Goal: Task Accomplishment & Management: Manage account settings

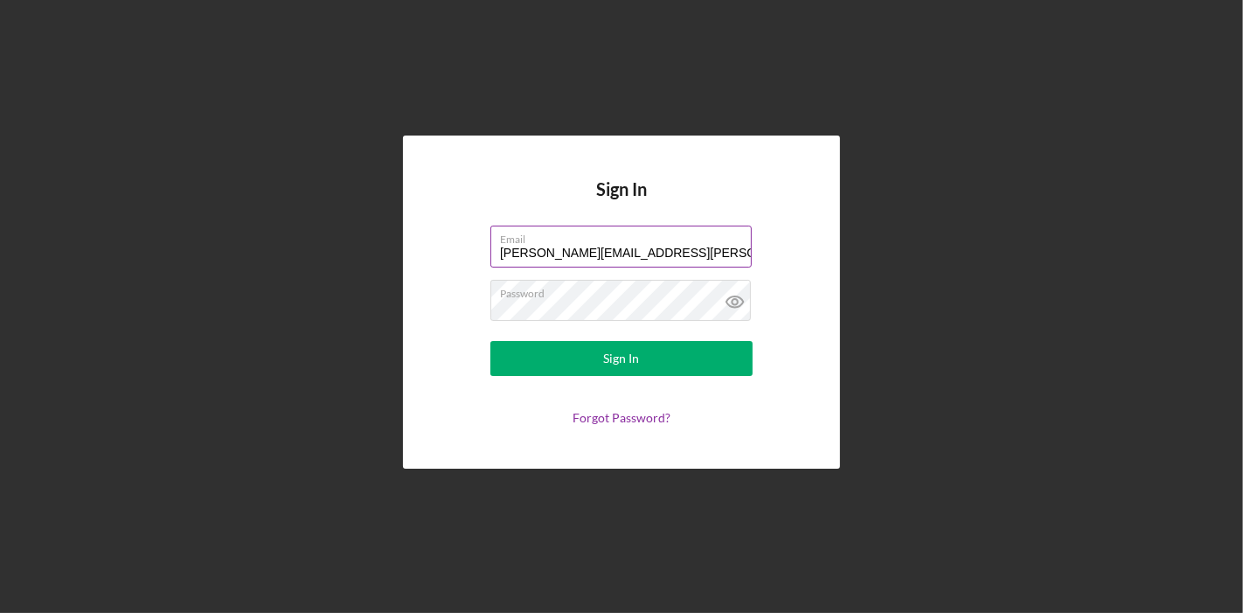
click at [702, 246] on input "[PERSON_NAME][EMAIL_ADDRESS][PERSON_NAME][DOMAIN_NAME]" at bounding box center [620, 246] width 261 height 42
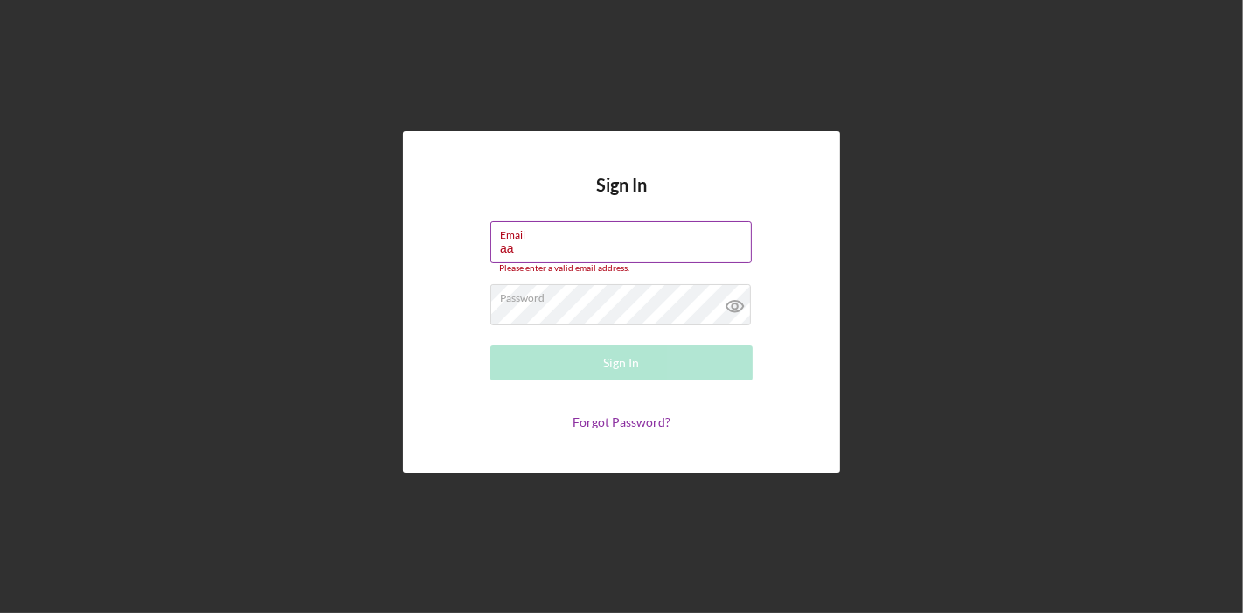
type input "a"
type input "[EMAIL_ADDRESS][DOMAIN_NAME]"
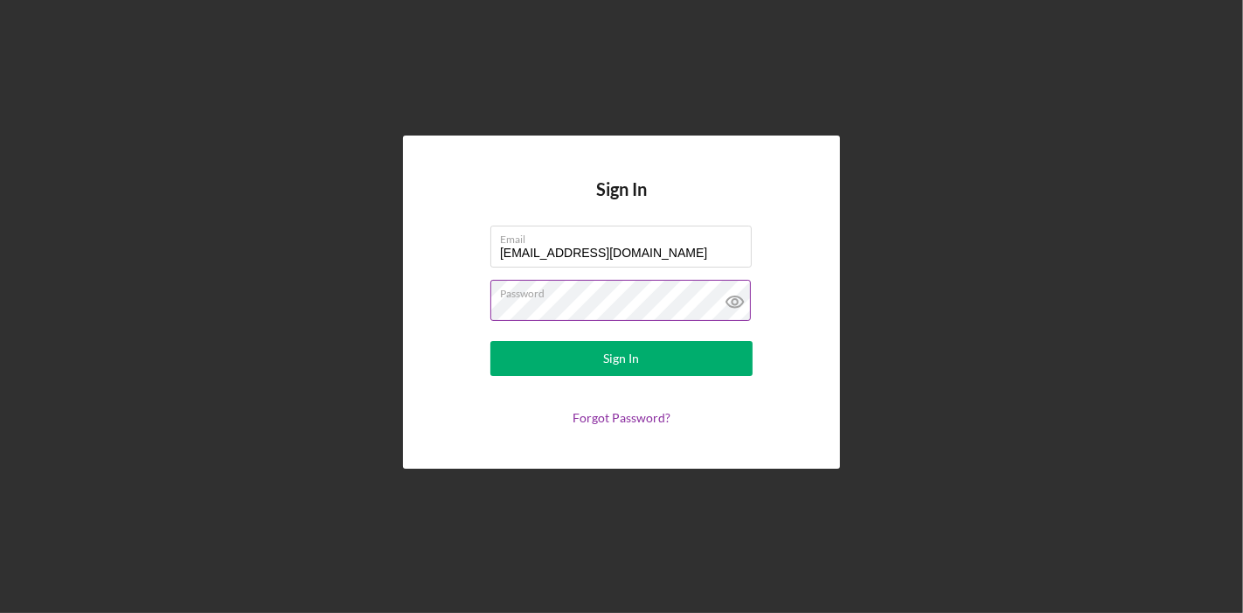
click at [734, 300] on icon at bounding box center [735, 302] width 44 height 44
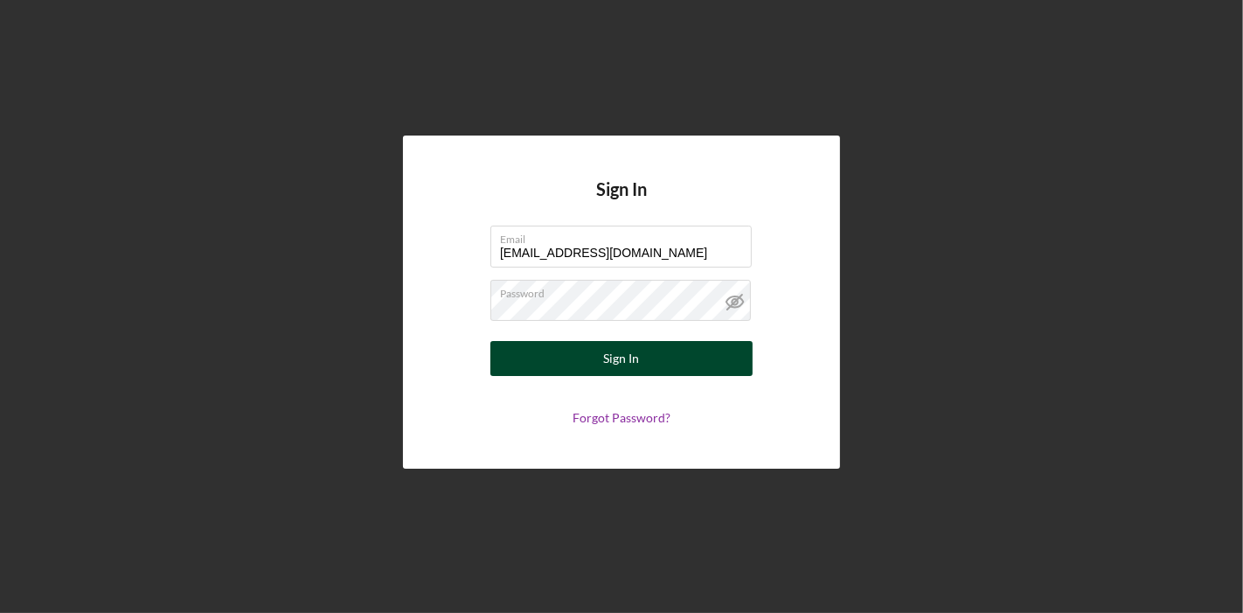
click at [629, 363] on div "Sign In" at bounding box center [622, 358] width 36 height 35
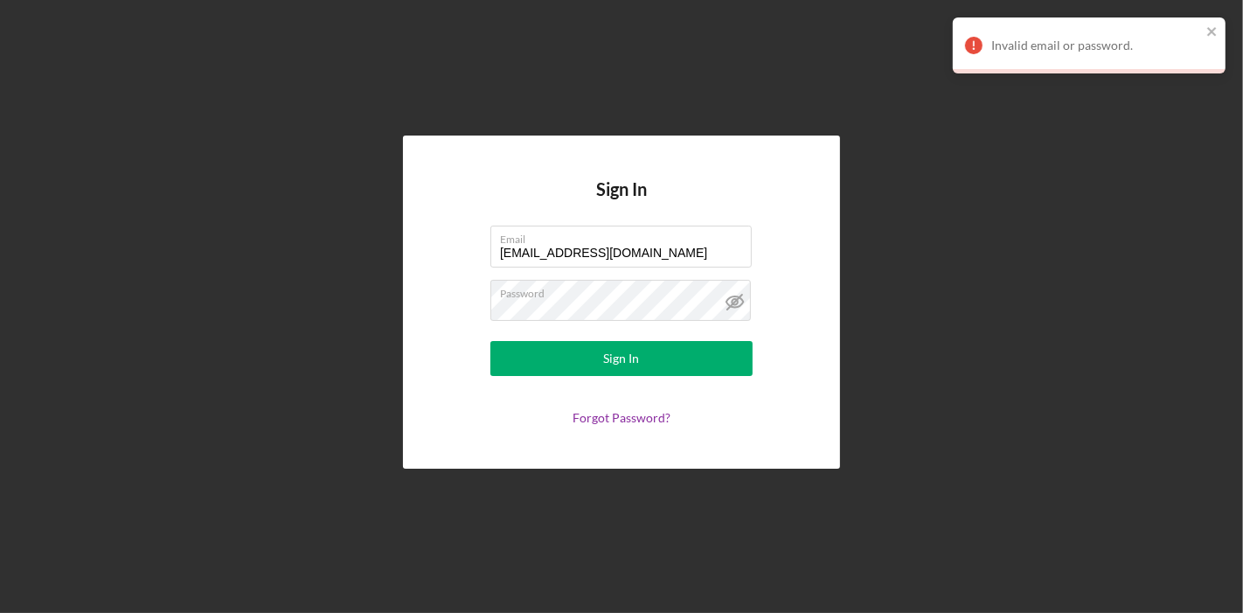
click at [629, 426] on div "Sign In Email michiamoaaron@yahoo.com Password Sign In Forgot Password?" at bounding box center [621, 301] width 437 height 333
click at [634, 414] on link "Forgot Password?" at bounding box center [621, 417] width 98 height 15
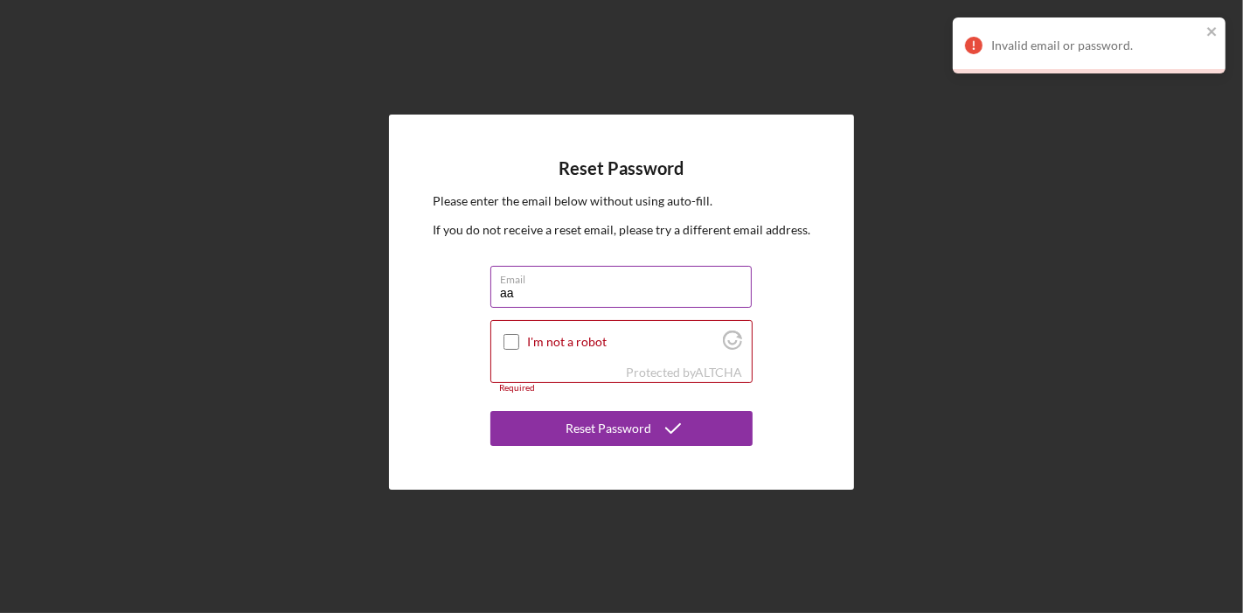
type input "a"
type input "[EMAIL_ADDRESS][DOMAIN_NAME]"
click at [501, 348] on div at bounding box center [511, 341] width 21 height 21
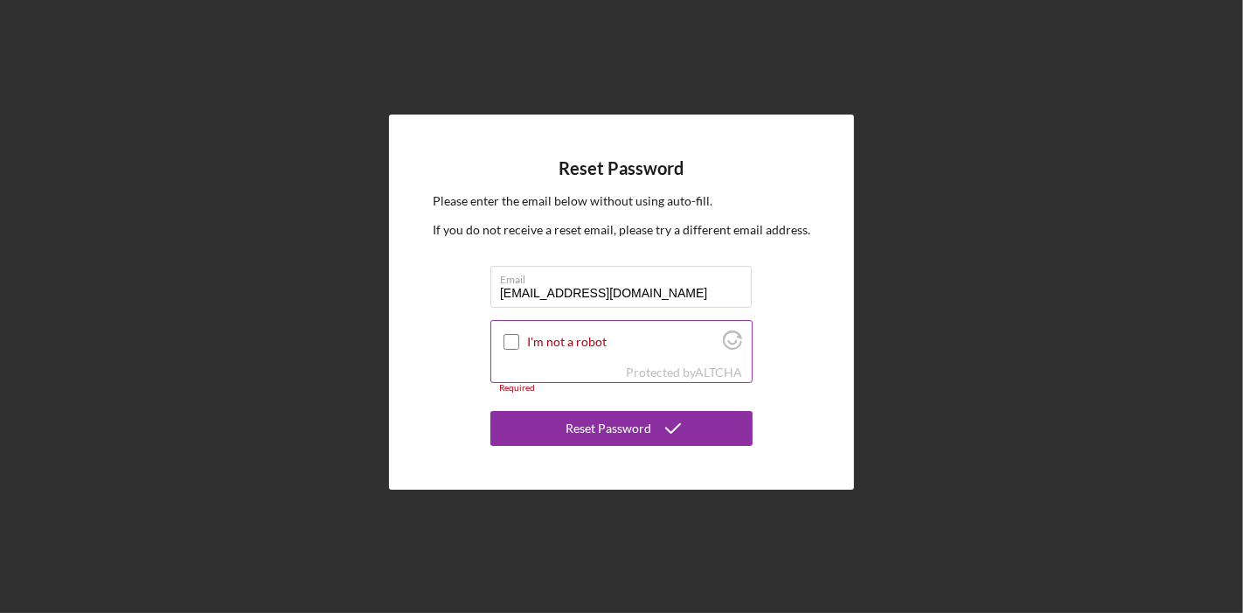
click at [511, 336] on input "I'm not a robot" at bounding box center [511, 342] width 16 height 16
checkbox input "true"
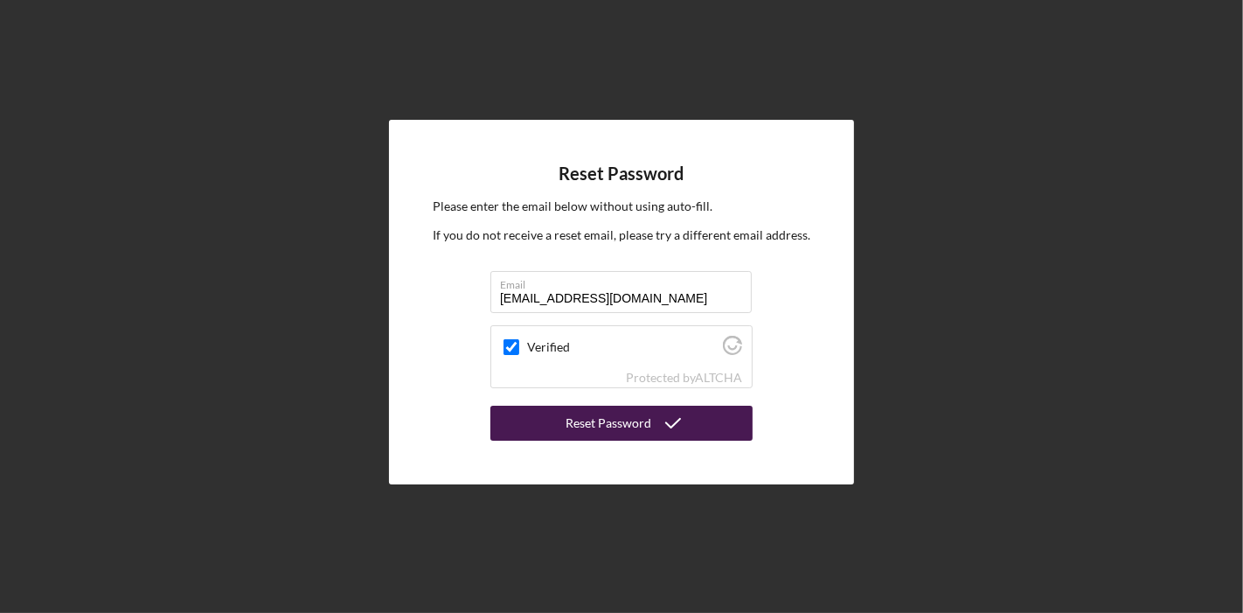
click at [582, 420] on div "Reset Password" at bounding box center [608, 423] width 86 height 35
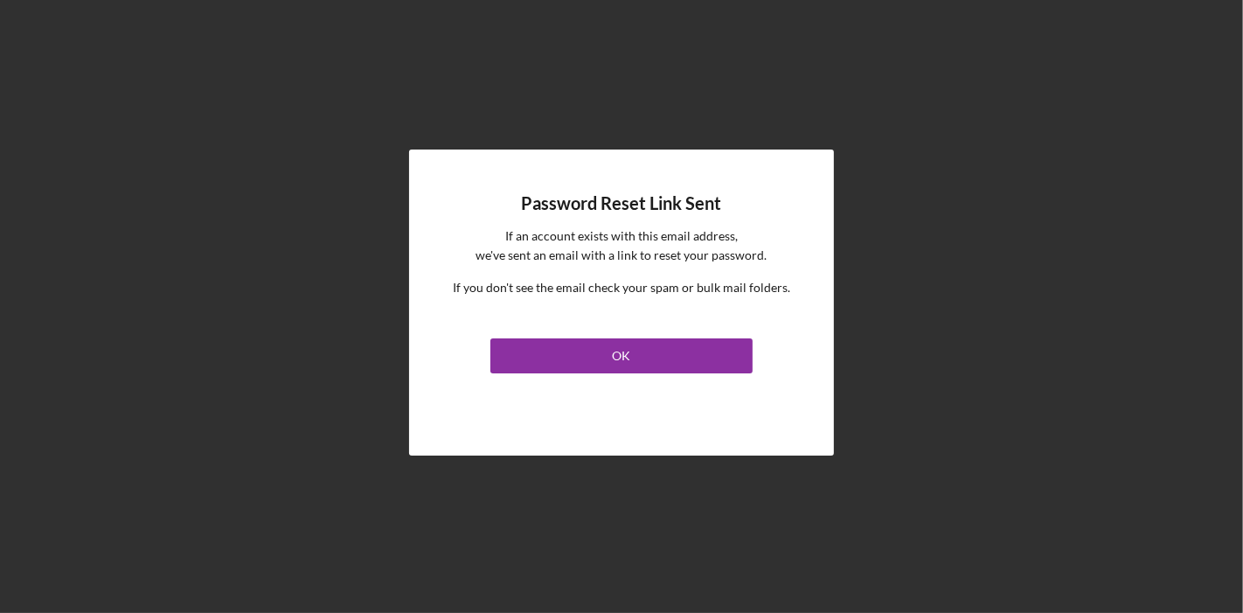
click at [612, 376] on div "Password Reset Link Sent If an account exists with this email address, we've se…" at bounding box center [621, 302] width 425 height 306
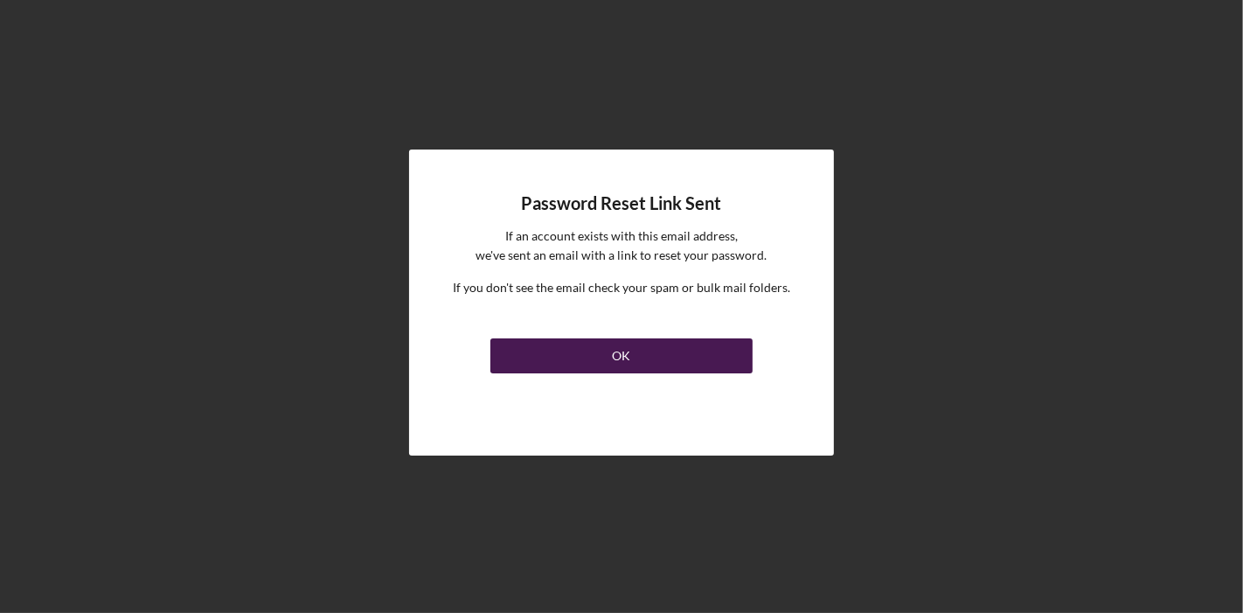
click at [627, 341] on div "OK" at bounding box center [622, 355] width 18 height 35
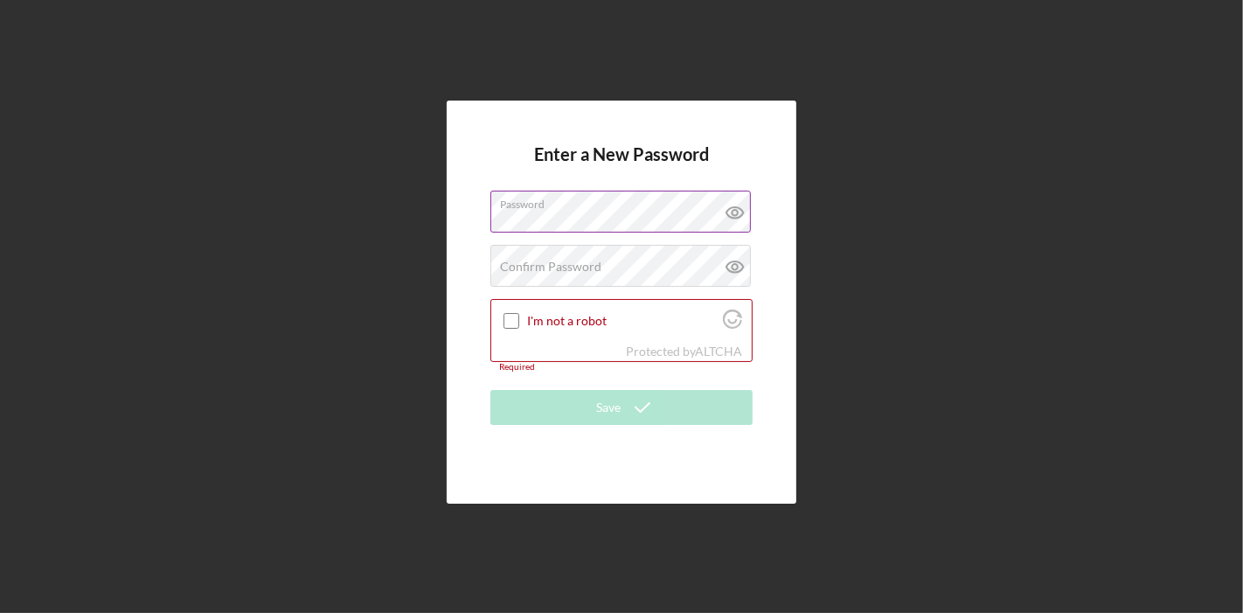
click at [741, 207] on icon at bounding box center [735, 213] width 44 height 44
click at [640, 253] on div "Confirm Password Passwords do not match." at bounding box center [621, 267] width 262 height 44
click at [464, 218] on div "Enter a New Password Password Confirm Password I'm not a robot Protected by ALT…" at bounding box center [622, 302] width 350 height 402
click at [511, 329] on div at bounding box center [511, 320] width 21 height 21
click at [511, 320] on input "I'm not a robot" at bounding box center [511, 321] width 16 height 16
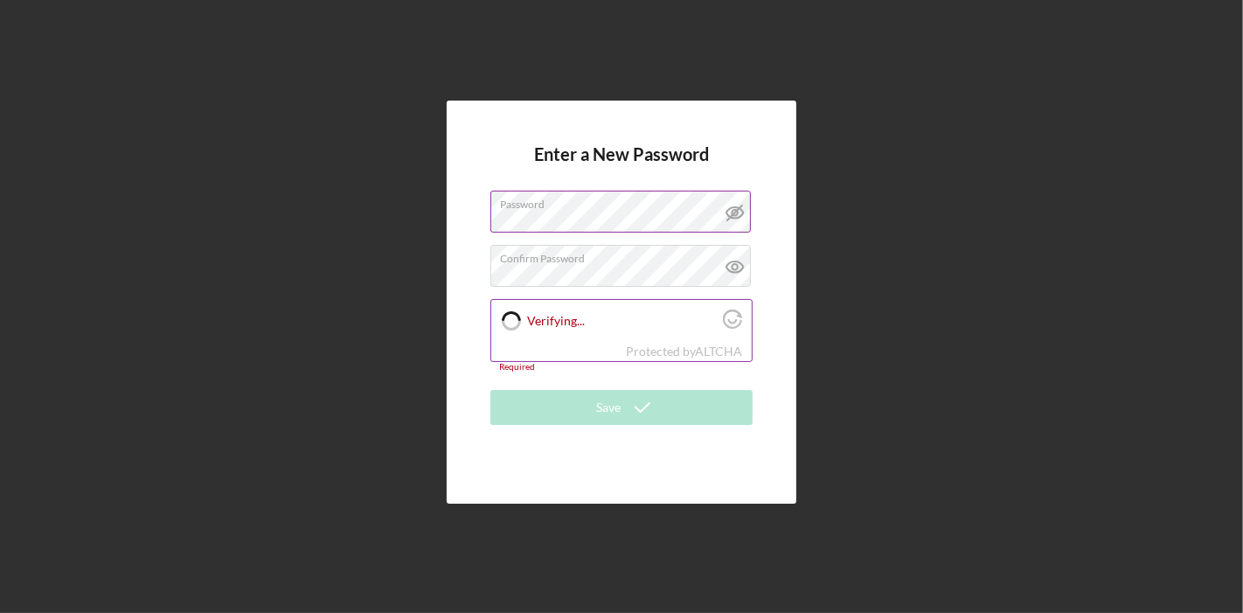
checkbox input "true"
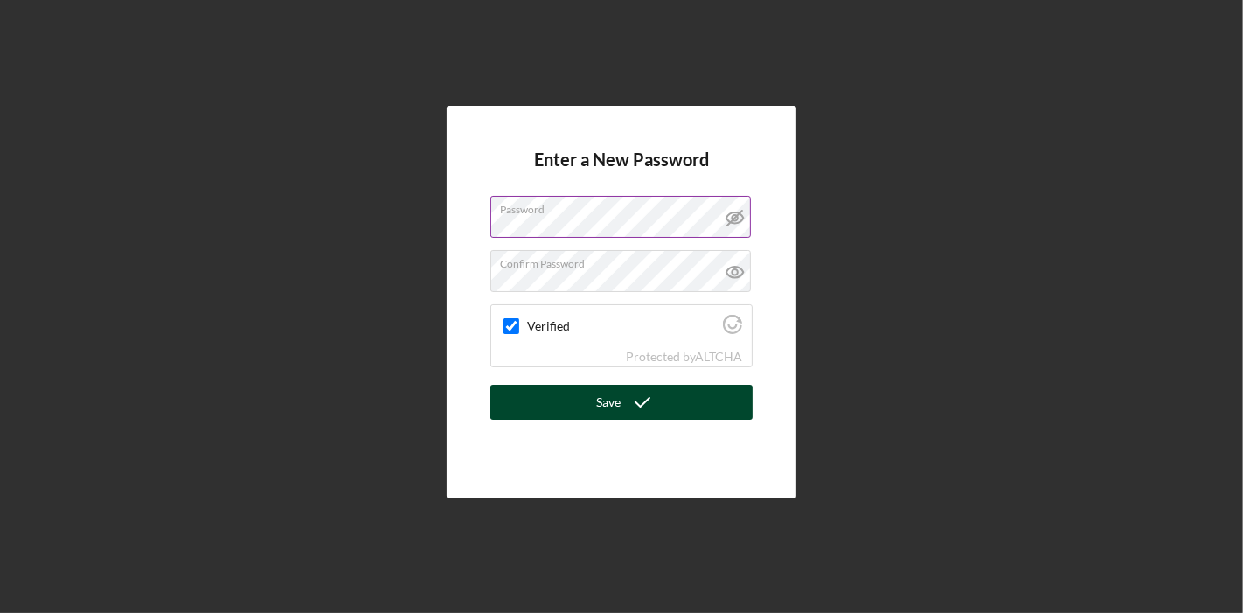
click at [602, 405] on div "Save" at bounding box center [608, 402] width 24 height 35
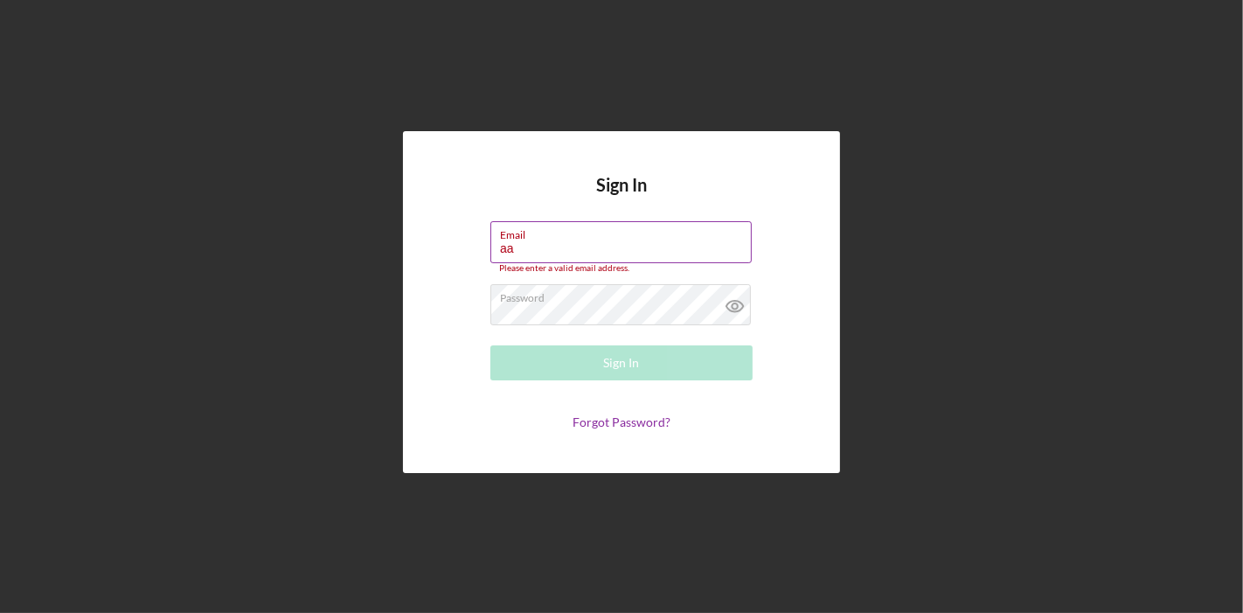
type input "a"
type input "[EMAIL_ADDRESS][DOMAIN_NAME]"
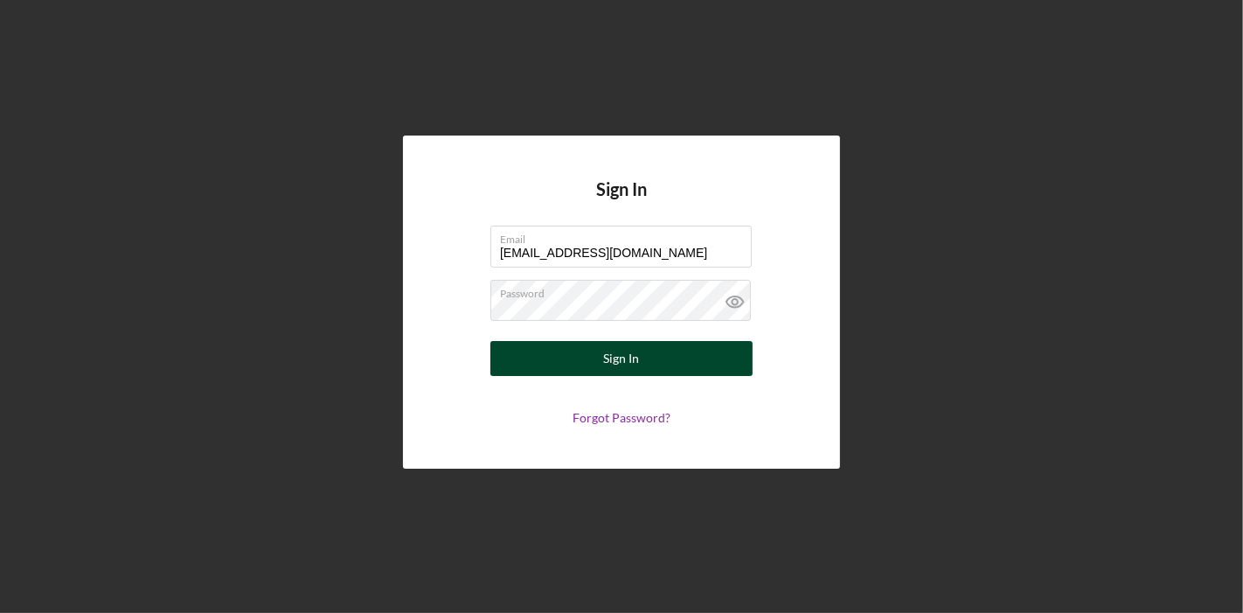
click at [609, 349] on div "Sign In" at bounding box center [622, 358] width 36 height 35
